Goal: Task Accomplishment & Management: Use online tool/utility

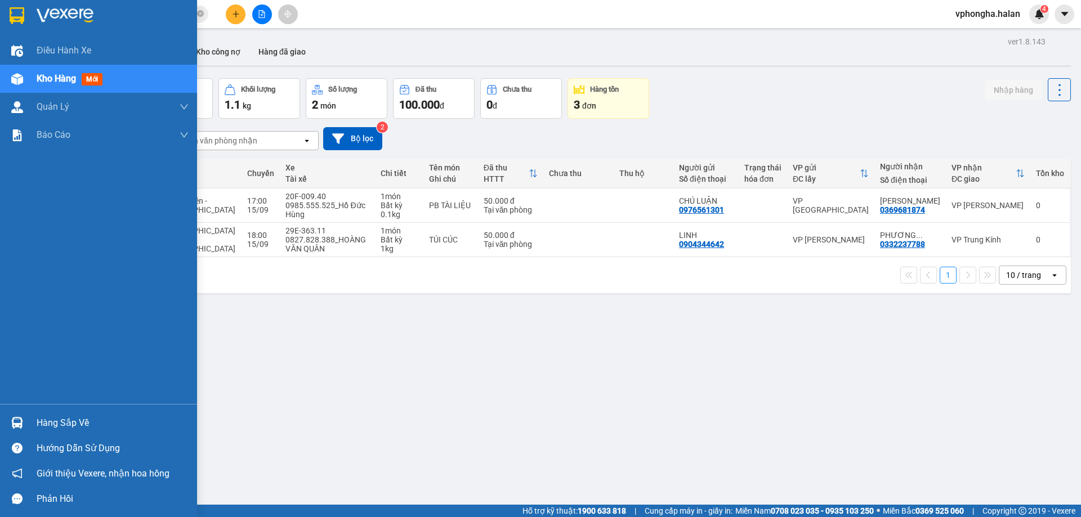
click at [56, 428] on div "Hàng sắp về" at bounding box center [113, 423] width 152 height 17
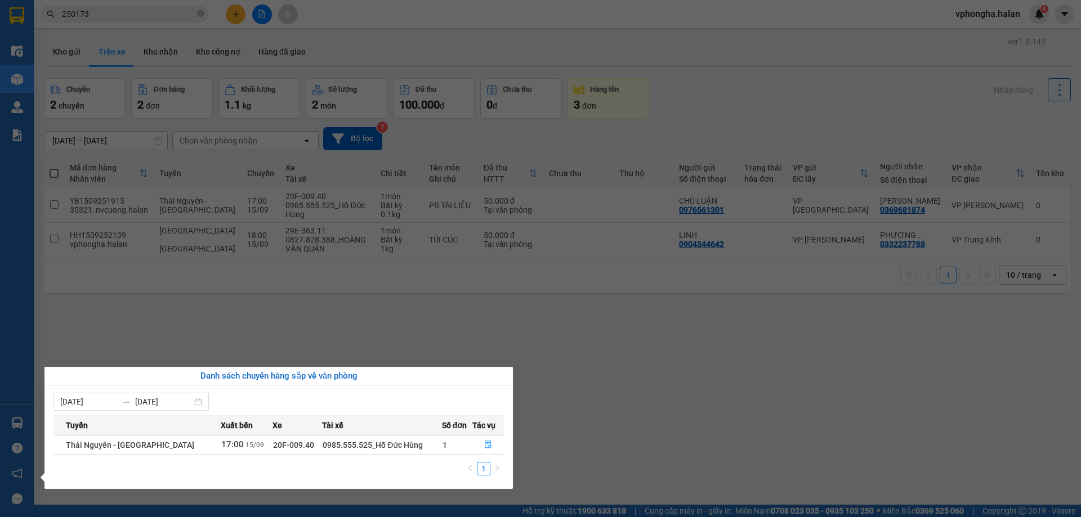
click at [20, 406] on div "Điều hành xe Kho hàng mới Quản [PERSON_NAME] lý chuyến Quản lý kiểm kho Báo cáo…" at bounding box center [17, 258] width 34 height 517
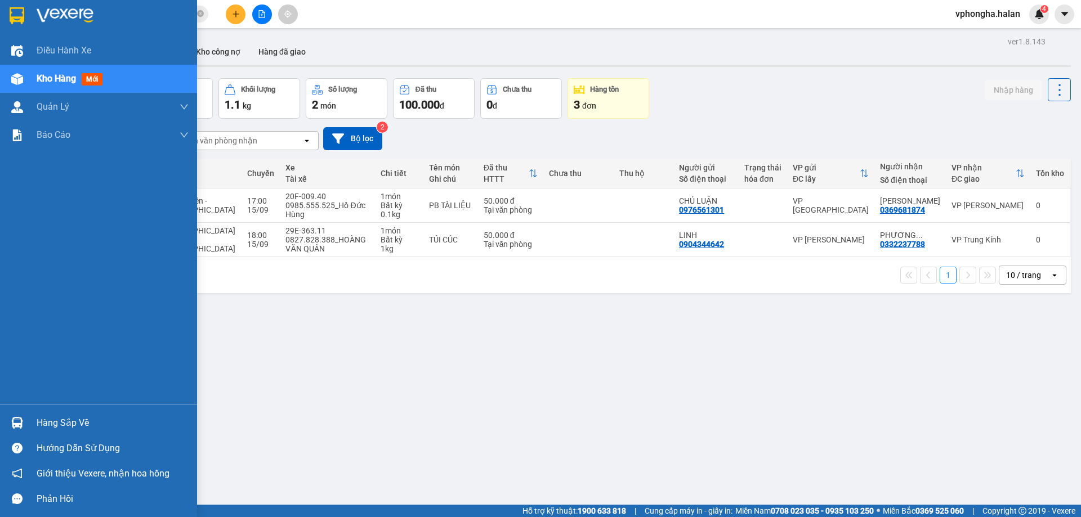
click at [40, 422] on div "Hàng sắp về" at bounding box center [113, 423] width 152 height 17
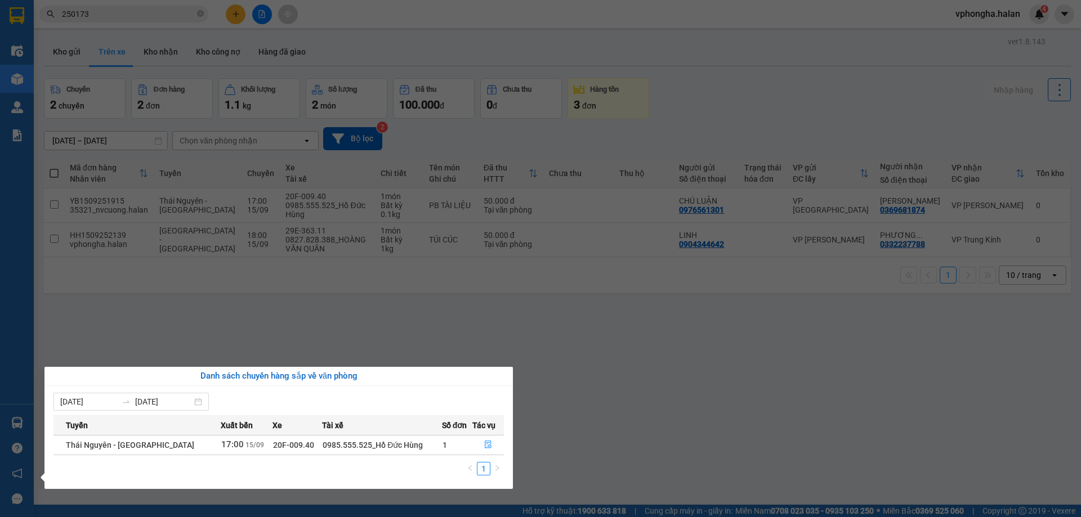
click at [37, 423] on div "Danh sách chuyến hàng sắp về văn phòng [DATE] [DATE] Tuyến Xuất bến Xe Tài xế S…" at bounding box center [274, 428] width 477 height 122
click at [4, 422] on div "Điều hành xe Kho hàng mới Quản [PERSON_NAME] lý chuyến Quản lý kiểm kho Báo cáo…" at bounding box center [17, 258] width 34 height 517
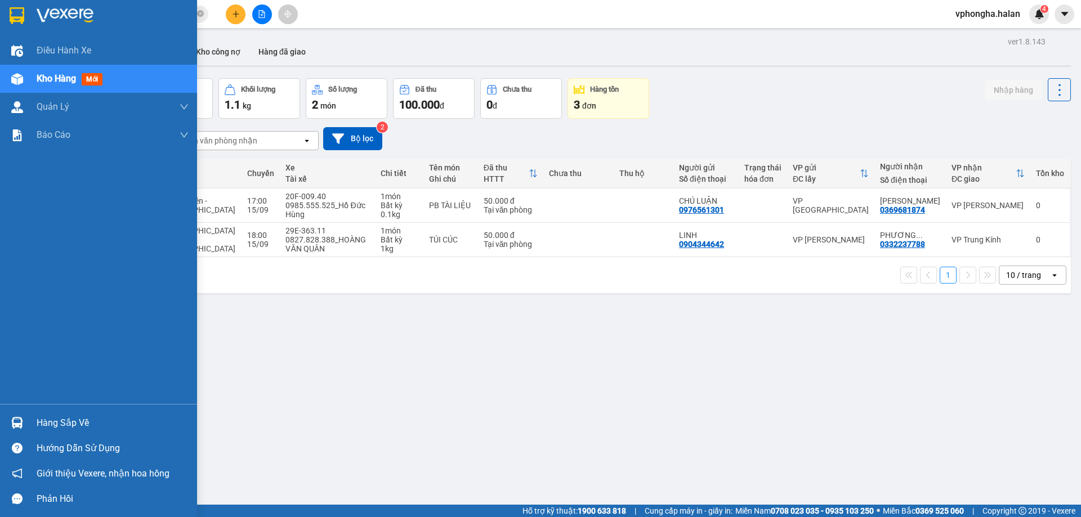
click at [67, 419] on div "Hàng sắp về" at bounding box center [113, 423] width 152 height 17
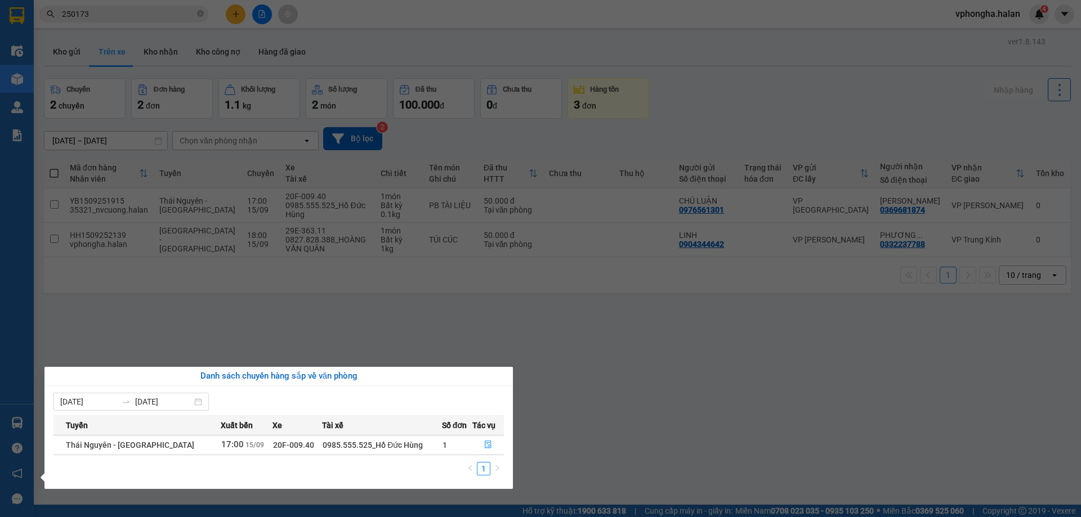
click at [181, 332] on section "Kết quả tìm kiếm ( 262 ) Bộ lọc Mã ĐH Trạng thái Món hàng Thu hộ Tổng cước Chưa…" at bounding box center [540, 258] width 1081 height 517
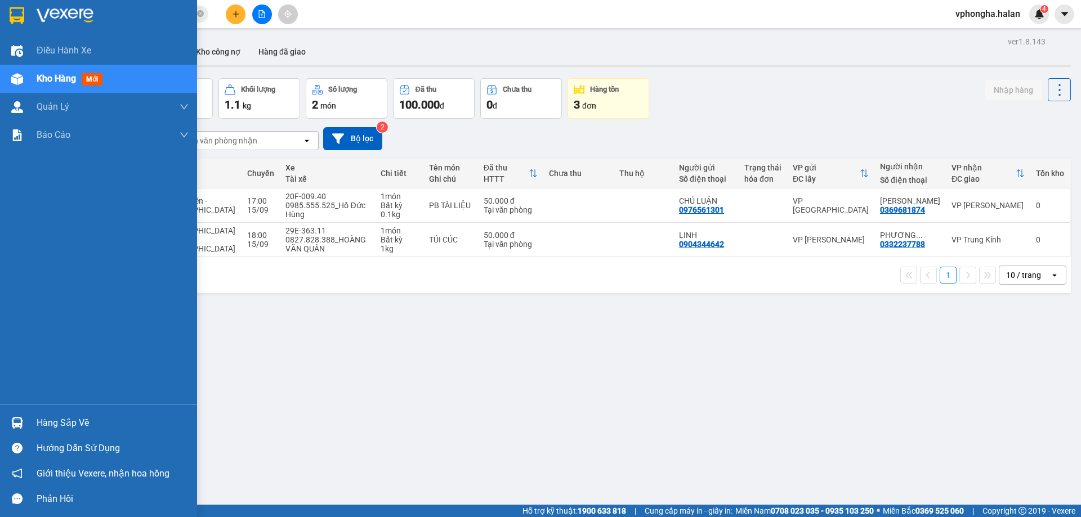
click at [50, 425] on div "Hàng sắp về" at bounding box center [113, 423] width 152 height 17
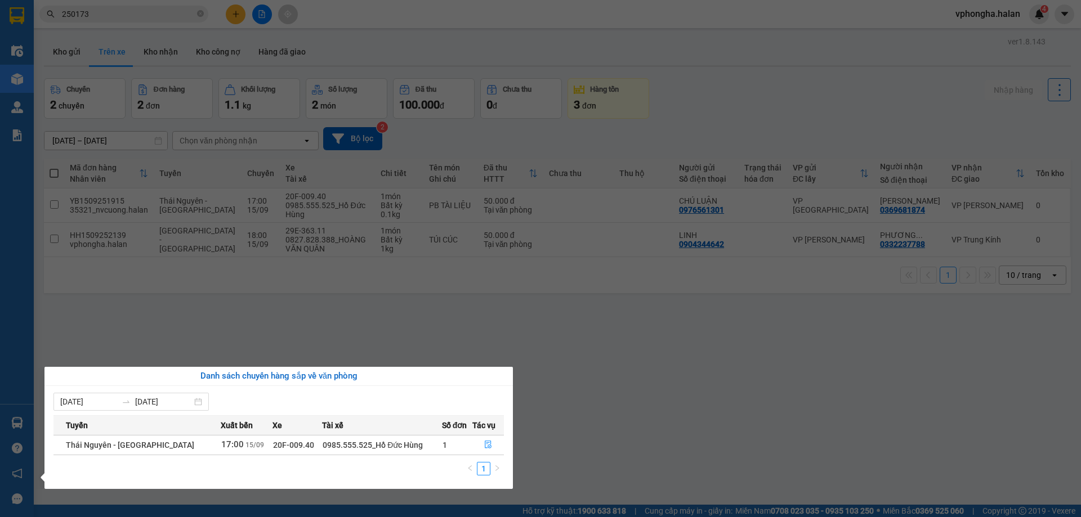
click at [223, 298] on section "Kết quả tìm kiếm ( 262 ) Bộ lọc Mã ĐH Trạng thái Món hàng Thu hộ Tổng cước Chưa…" at bounding box center [540, 258] width 1081 height 517
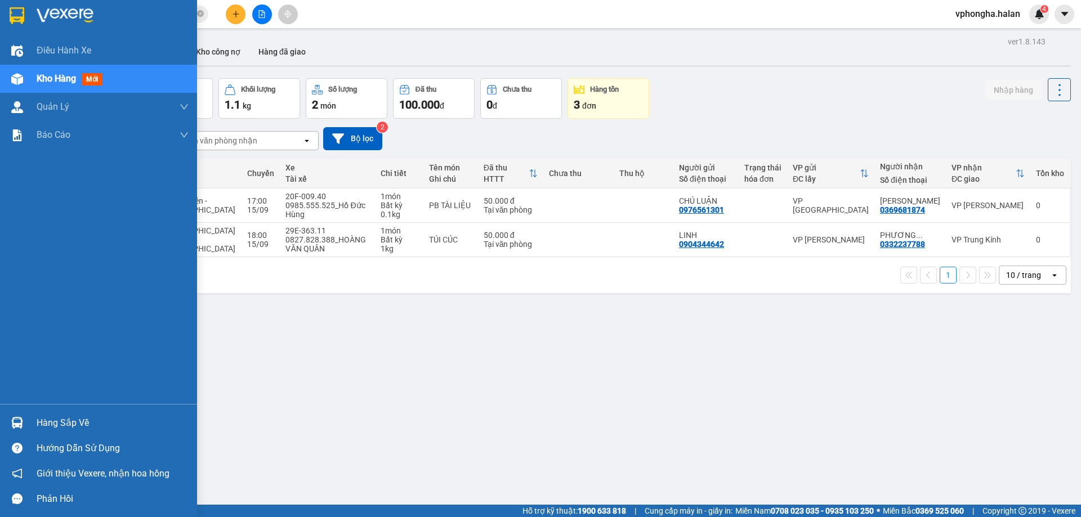
click at [52, 426] on div "Hàng sắp về" at bounding box center [113, 423] width 152 height 17
